Goal: Contribute content: Add original content to the website for others to see

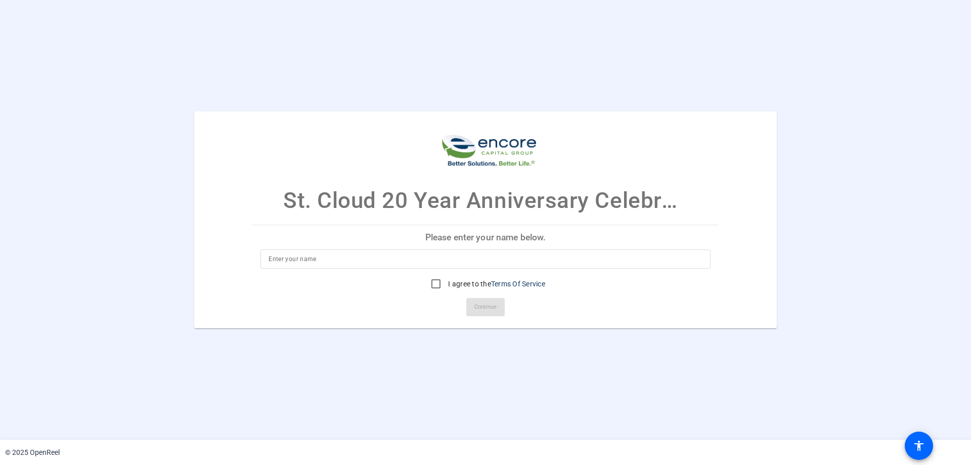
click at [660, 87] on openreel-ugc-auth "St. Cloud 20 Year Anniversary Celebration Please enter your name below. I agree…" at bounding box center [485, 220] width 971 height 440
click at [346, 257] on input at bounding box center [486, 259] width 434 height 12
type input "[PERSON_NAME]"
click at [436, 282] on input "I agree to the Terms Of Service" at bounding box center [436, 284] width 20 height 20
checkbox input "true"
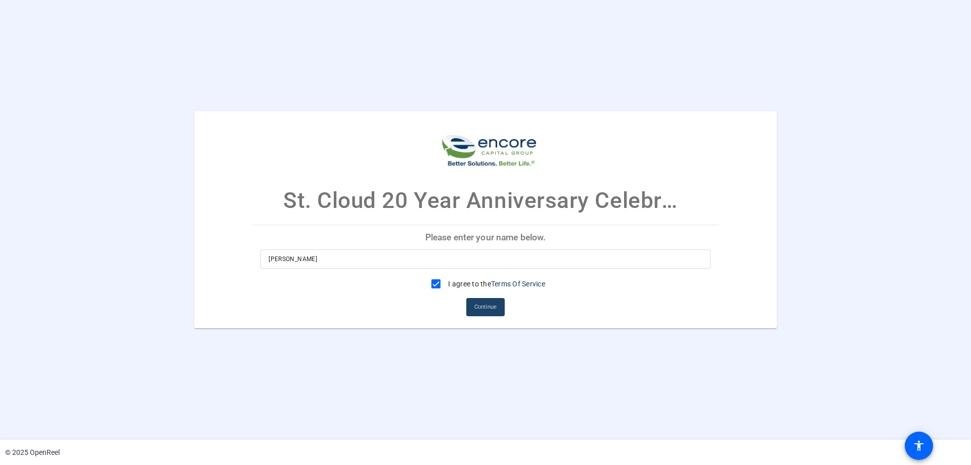
click at [474, 306] on span at bounding box center [485, 307] width 38 height 24
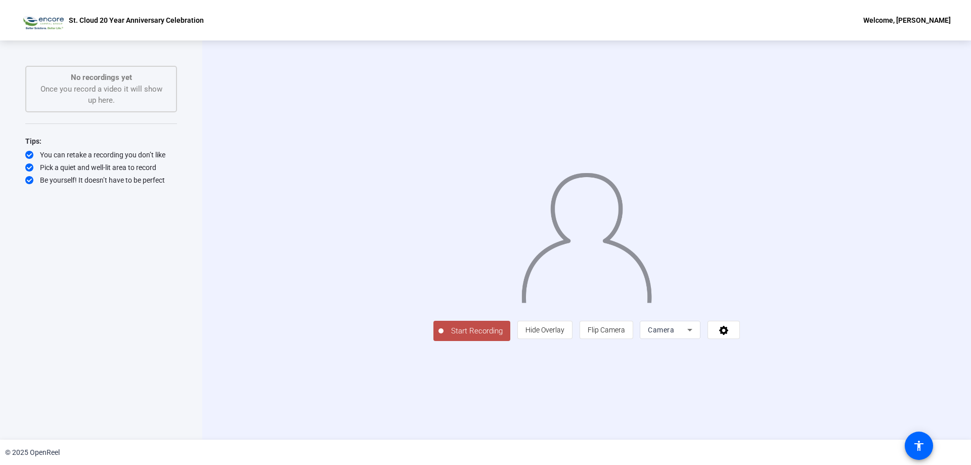
click at [505, 342] on div "Start Recording person Hide Overlay flip Flip Camera Camera" at bounding box center [587, 330] width 307 height 22
click at [434, 341] on button "Start Recording" at bounding box center [472, 331] width 77 height 20
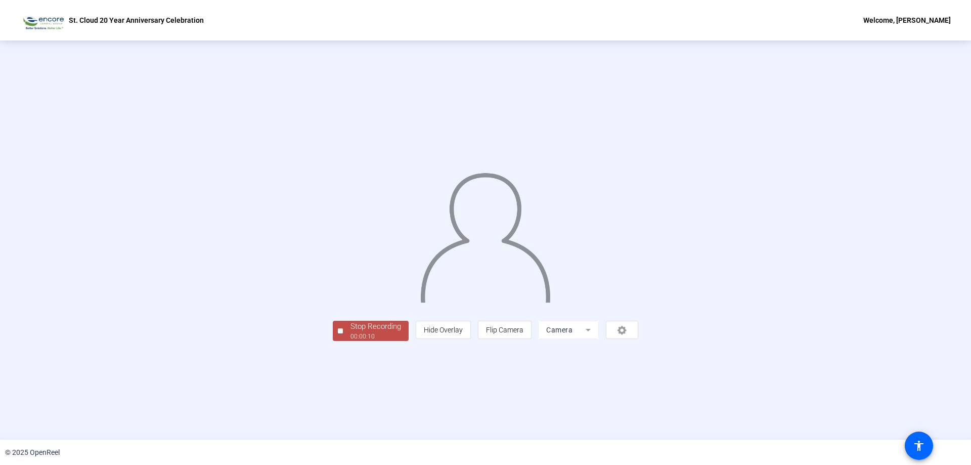
click at [43, 110] on div "Stop Recording 00:00:10 person Hide Overlay flip Flip Camera Camera" at bounding box center [485, 239] width 971 height 399
click at [351, 332] on div "Stop Recording" at bounding box center [376, 327] width 51 height 12
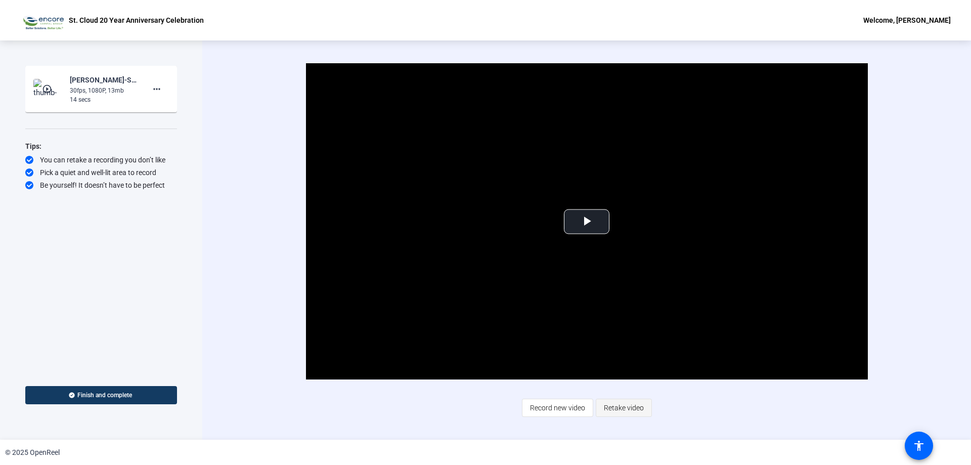
click at [628, 406] on span "Retake video" at bounding box center [624, 407] width 40 height 19
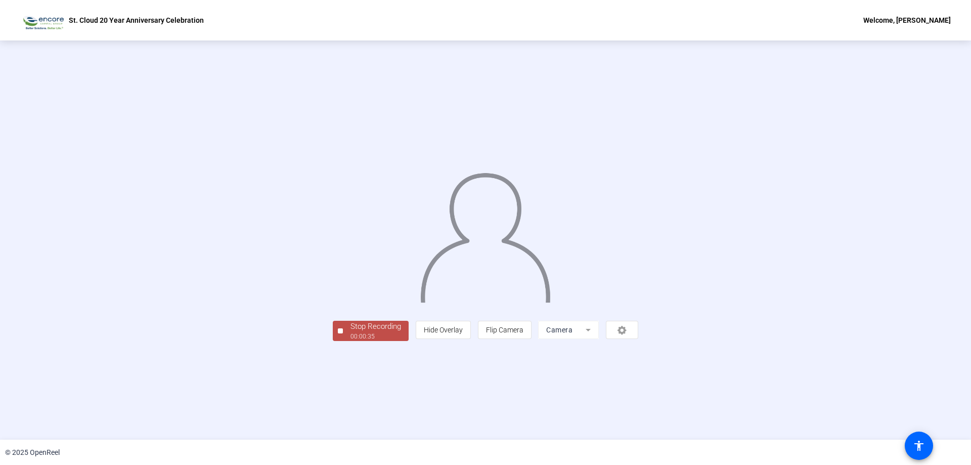
click at [351, 332] on div "Stop Recording" at bounding box center [376, 327] width 51 height 12
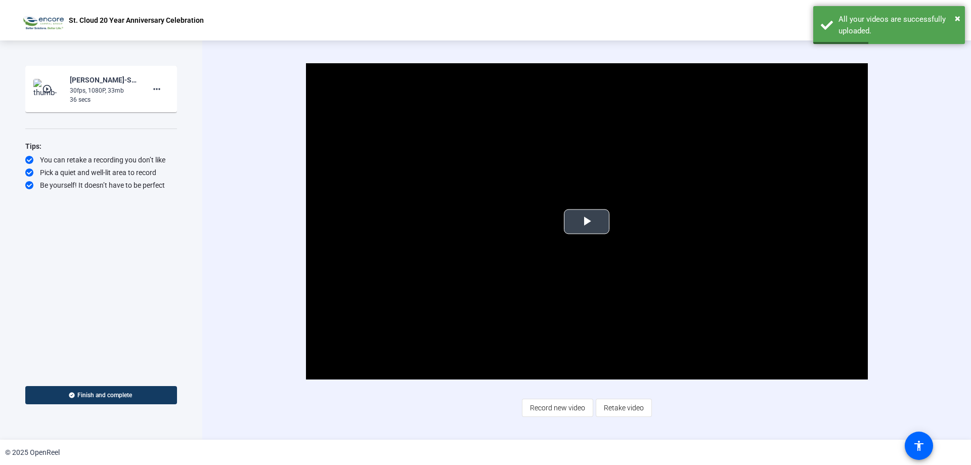
click at [587, 222] on span "Video Player" at bounding box center [587, 222] width 0 height 0
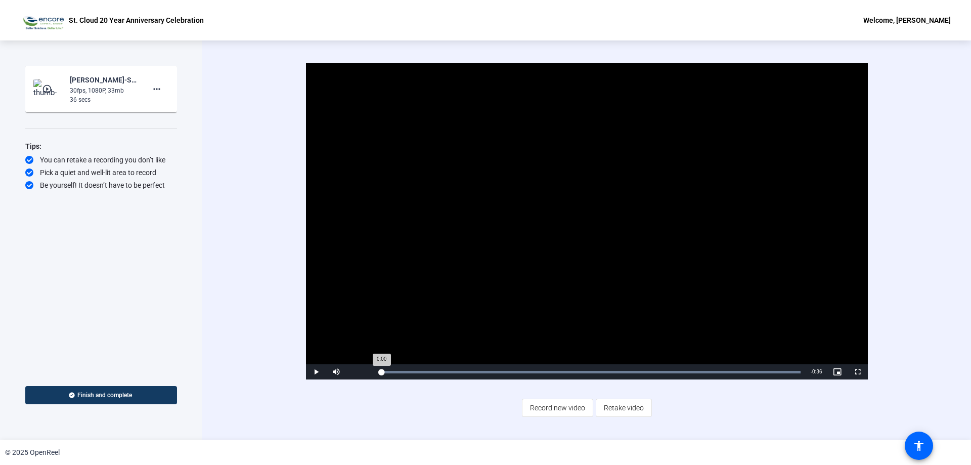
click at [382, 373] on div "Loaded : 100.00% 0:00 0:00" at bounding box center [591, 372] width 419 height 3
click at [107, 399] on span "Finish and complete" at bounding box center [104, 395] width 55 height 8
